Goal: Task Accomplishment & Management: Manage account settings

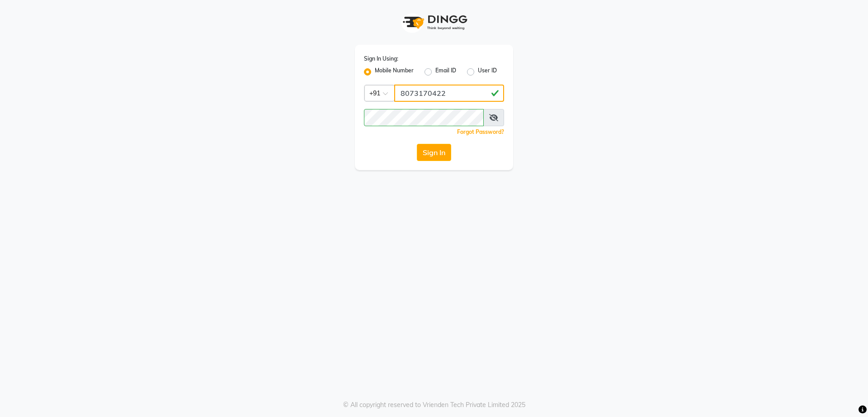
click at [468, 87] on input "8073170422" at bounding box center [449, 93] width 110 height 17
type input "8884568139"
click at [433, 158] on button "Sign In" at bounding box center [434, 152] width 34 height 17
